Goal: Task Accomplishment & Management: Manage account settings

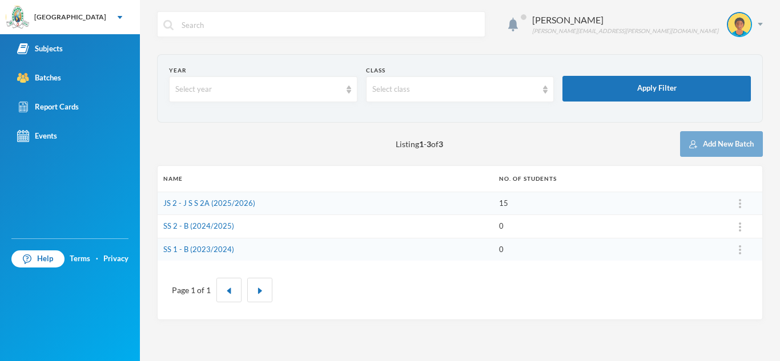
click at [252, 208] on td "JS 2 - J S S 2A (2025/2026)" at bounding box center [326, 203] width 336 height 23
click at [228, 198] on td "JS 2 - J S S 2A (2025/2026)" at bounding box center [326, 203] width 336 height 23
click at [223, 202] on link "JS 2 - J S S 2A (2025/2026)" at bounding box center [209, 203] width 92 height 9
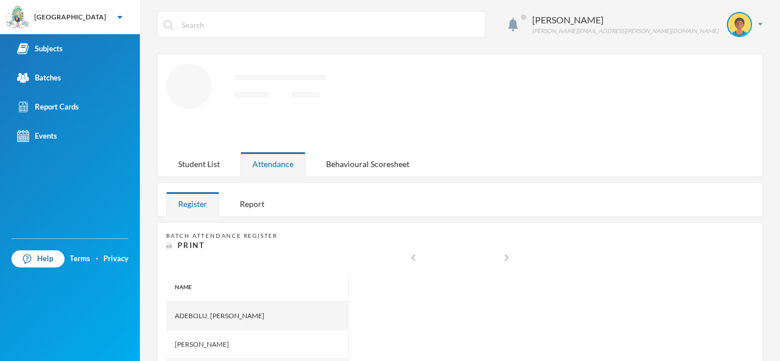
click at [223, 202] on div "Register Report" at bounding box center [225, 204] width 119 height 25
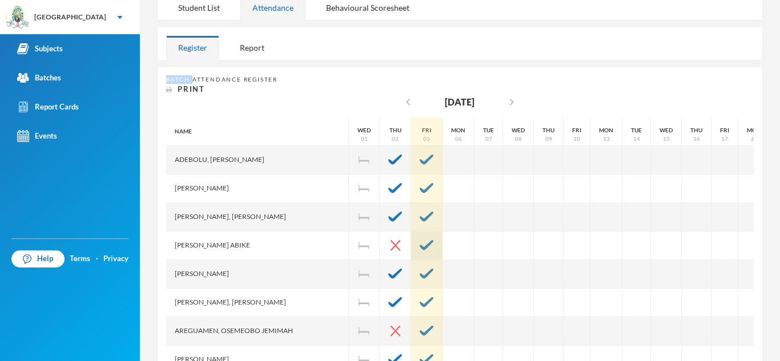
click at [420, 247] on img at bounding box center [427, 245] width 14 height 10
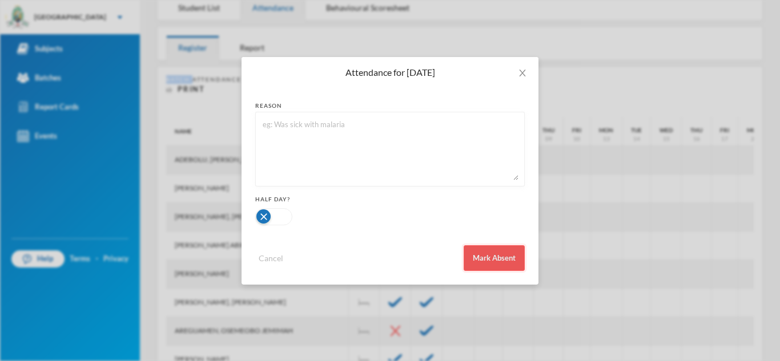
click at [495, 258] on button "Mark Absent" at bounding box center [494, 258] width 61 height 26
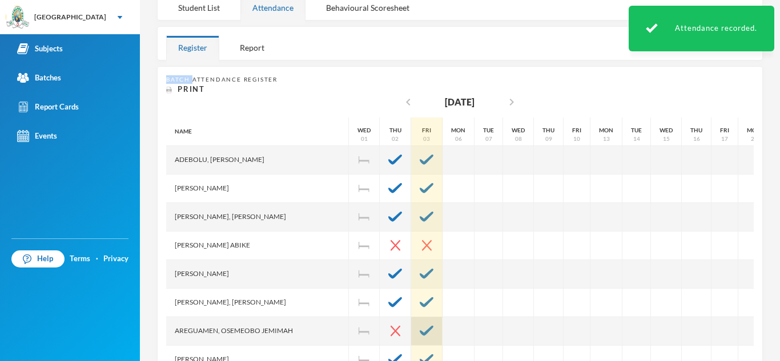
click at [420, 335] on img at bounding box center [427, 331] width 14 height 10
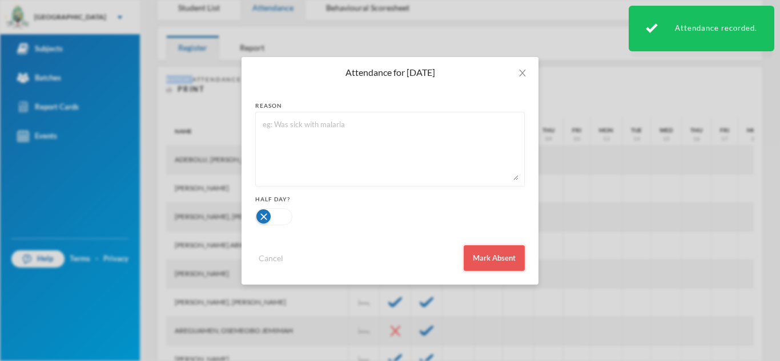
click at [482, 256] on button "Mark Absent" at bounding box center [494, 258] width 61 height 26
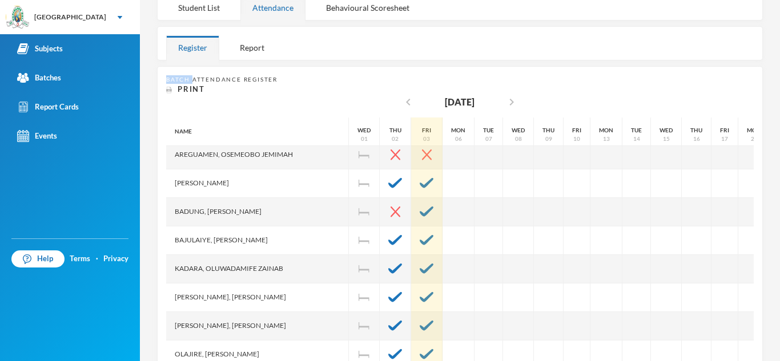
scroll to position [179, 0]
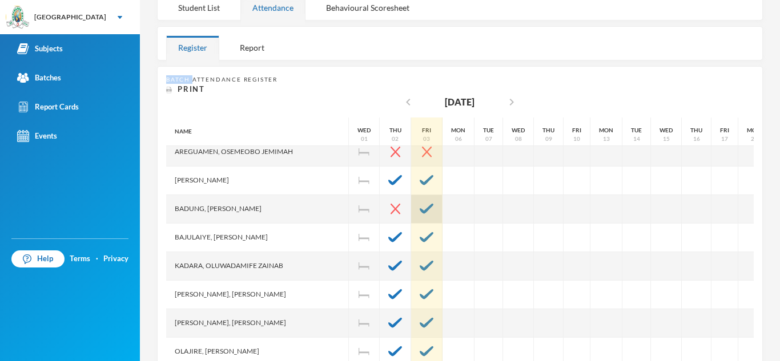
click at [420, 210] on img at bounding box center [427, 209] width 14 height 10
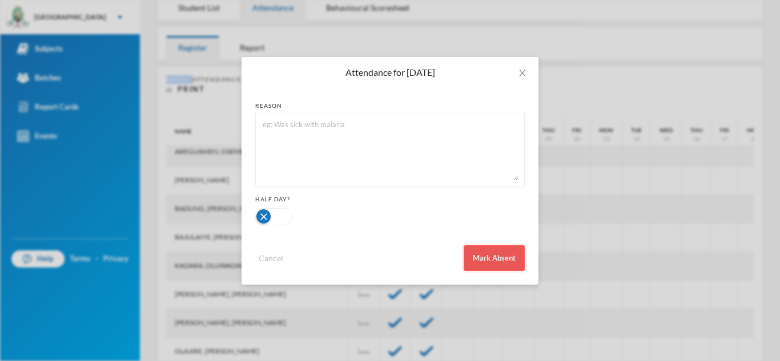
click at [494, 257] on button "Mark Absent" at bounding box center [494, 258] width 61 height 26
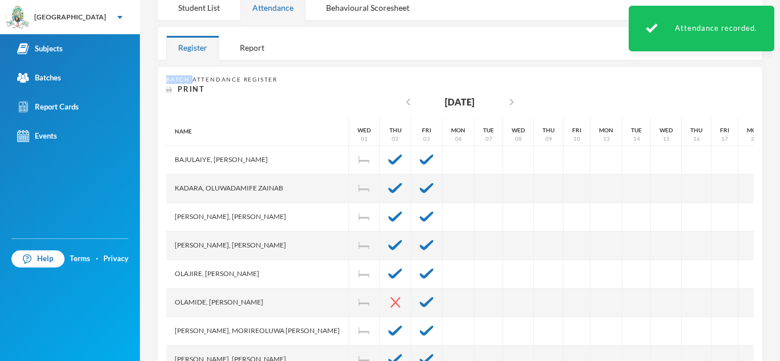
scroll to position [262, 0]
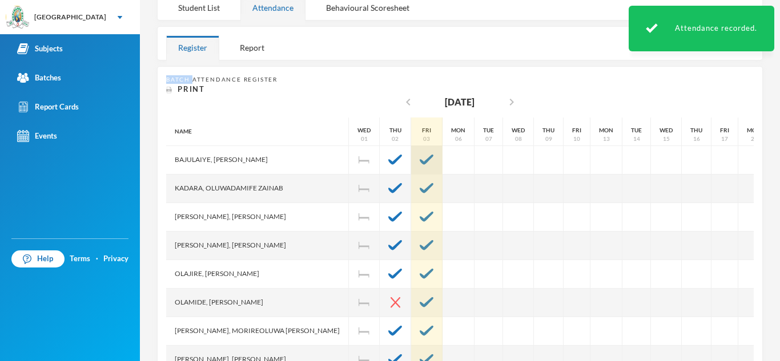
click at [420, 155] on img at bounding box center [427, 160] width 14 height 10
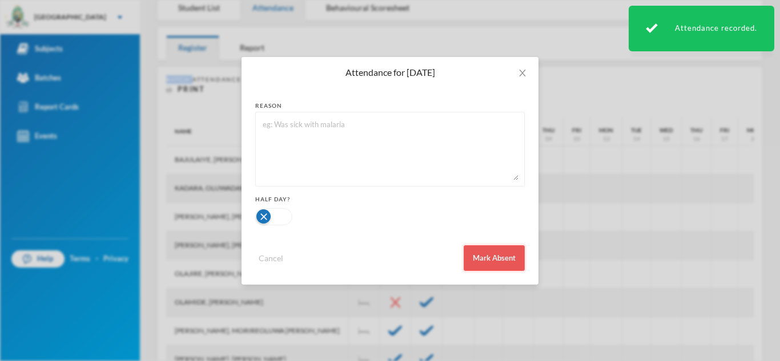
click at [485, 251] on button "Mark Absent" at bounding box center [494, 258] width 61 height 26
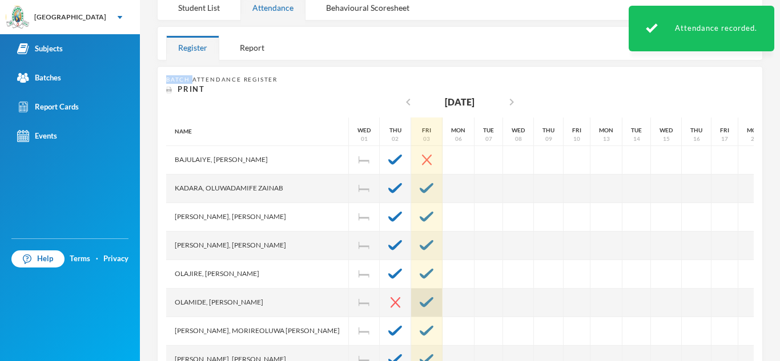
click at [420, 297] on img at bounding box center [427, 302] width 14 height 10
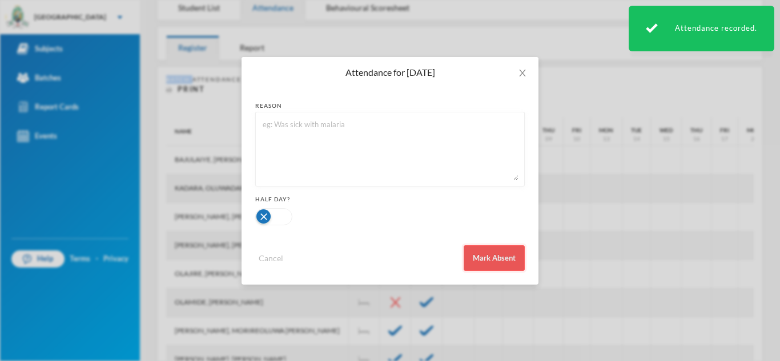
click at [478, 255] on button "Mark Absent" at bounding box center [494, 258] width 61 height 26
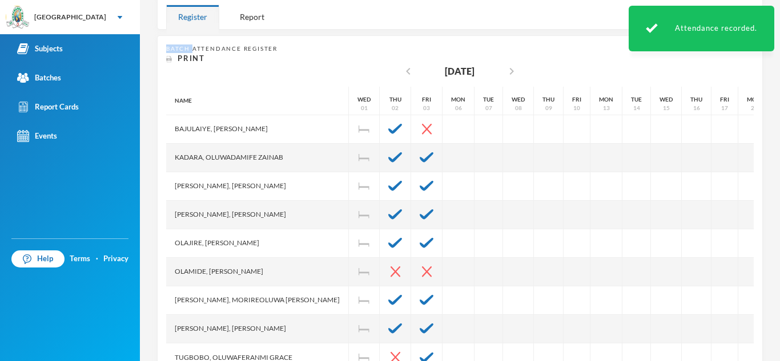
scroll to position [228, 0]
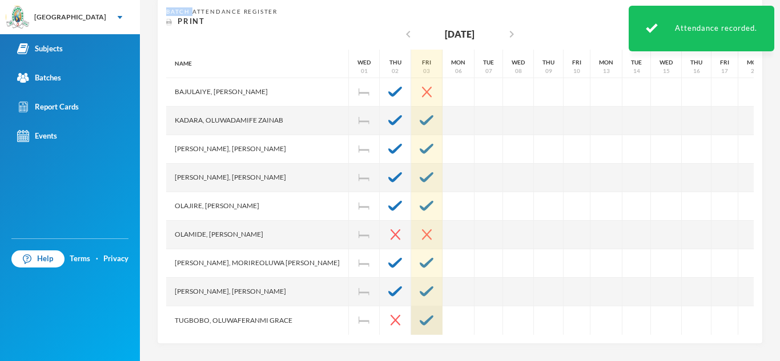
click at [420, 316] on img at bounding box center [427, 321] width 14 height 10
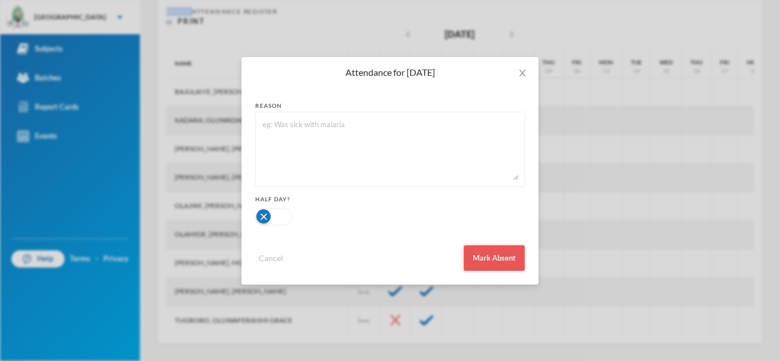
click at [481, 254] on button "Mark Absent" at bounding box center [494, 258] width 61 height 26
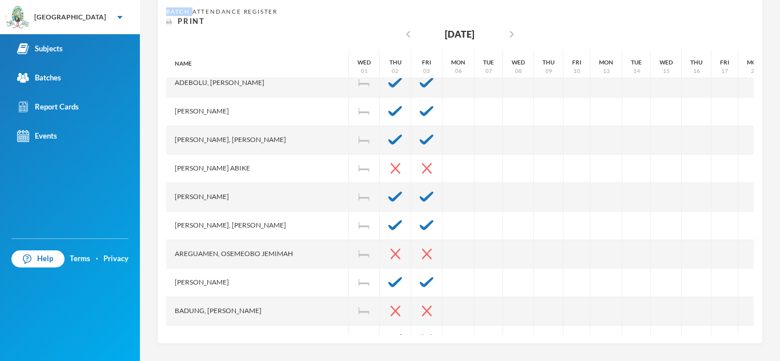
scroll to position [0, 0]
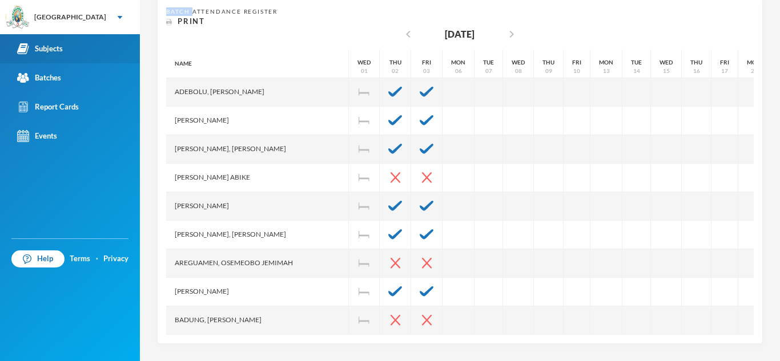
click at [49, 51] on div "Subjects" at bounding box center [40, 49] width 46 height 12
